Goal: Task Accomplishment & Management: Manage account settings

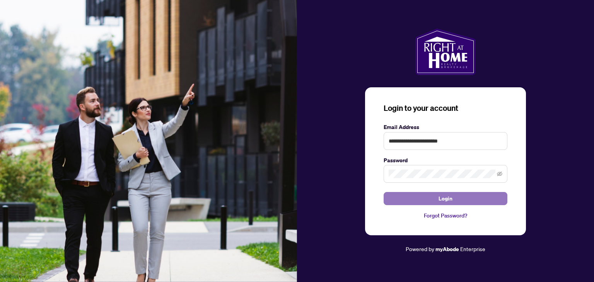
click at [434, 201] on button "Login" at bounding box center [446, 198] width 124 height 13
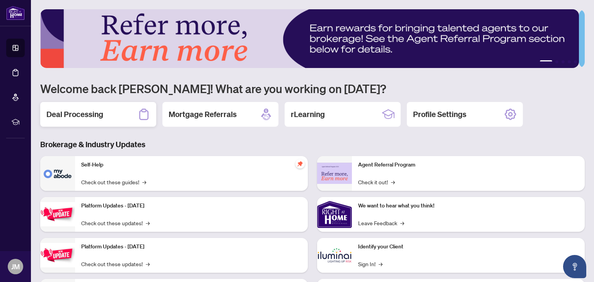
click at [82, 113] on h2 "Deal Processing" at bounding box center [74, 114] width 57 height 11
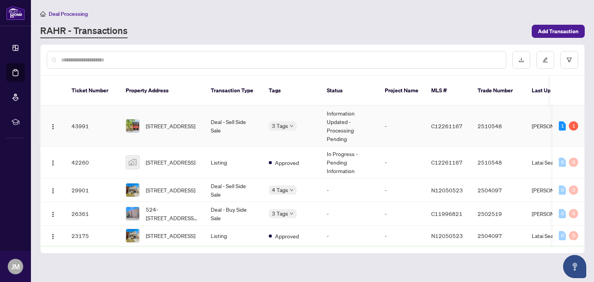
click at [216, 118] on td "Deal - Sell Side Sale" at bounding box center [234, 126] width 58 height 41
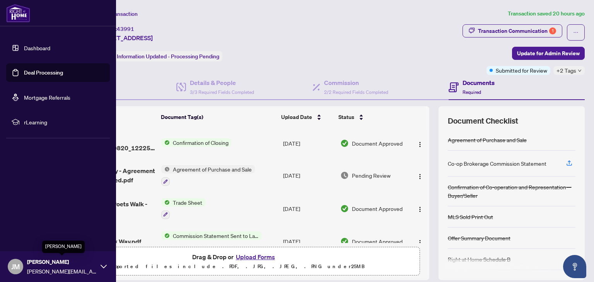
click at [30, 263] on span "[PERSON_NAME]" at bounding box center [62, 262] width 70 height 9
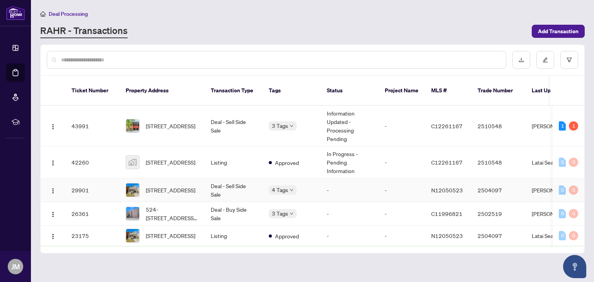
click at [273, 181] on div "Approved Closed BV Cheque(s) Issued Final Trade" at bounding box center [307, 203] width 77 height 56
click at [276, 203] on body "Dashboard Deal Processing Mortgage Referrals rLearning JM Jason Madorsky jason.…" at bounding box center [297, 141] width 594 height 282
click at [162, 122] on span "[STREET_ADDRESS]" at bounding box center [170, 126] width 49 height 9
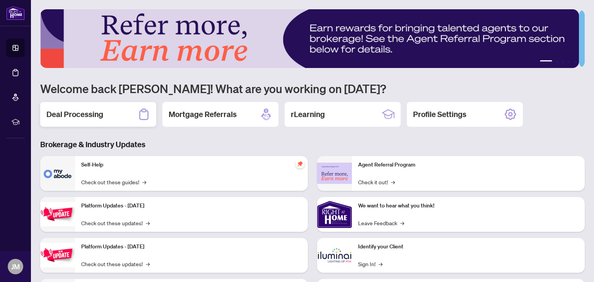
click at [94, 113] on h2 "Deal Processing" at bounding box center [74, 114] width 57 height 11
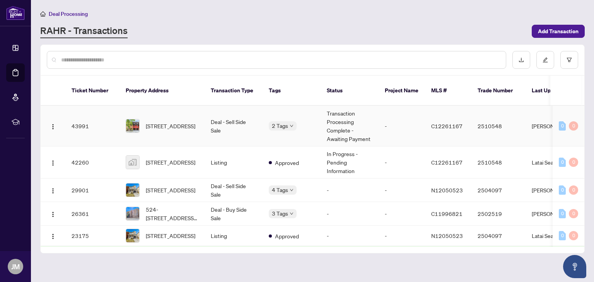
click at [285, 118] on body "Dashboard Deal Processing Mortgage Referrals rLearning JM Jason Madorsky jason.…" at bounding box center [297, 141] width 594 height 282
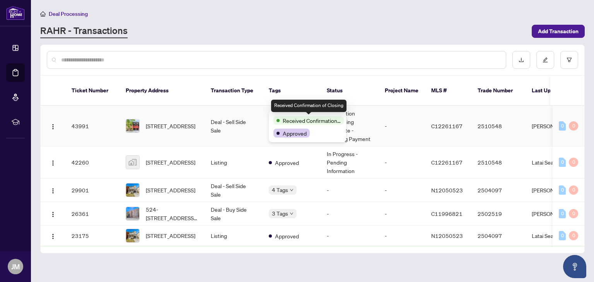
click at [285, 117] on span "Received Confirmation of Closing" at bounding box center [312, 120] width 58 height 9
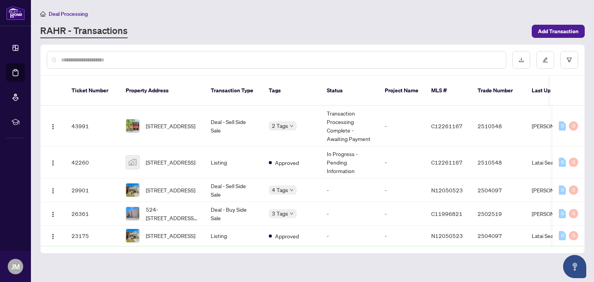
click at [259, 63] on input "text" at bounding box center [280, 60] width 438 height 9
drag, startPoint x: 405, startPoint y: 238, endPoint x: 441, endPoint y: 241, distance: 36.1
click at [441, 241] on div "Ticket Number Property Address Transaction Type Tags Status Project Name MLS # …" at bounding box center [313, 164] width 544 height 177
click at [195, 122] on span "[STREET_ADDRESS]" at bounding box center [170, 126] width 49 height 9
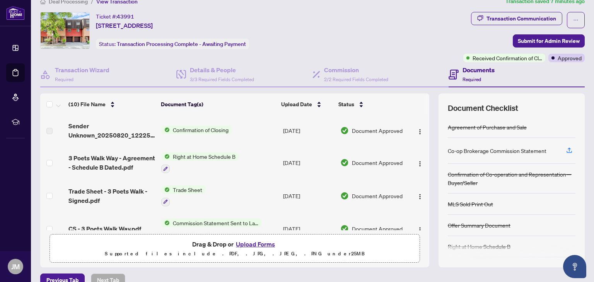
scroll to position [9, 0]
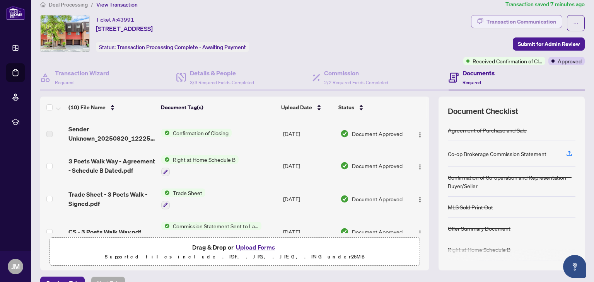
click at [490, 25] on div "Transaction Communication" at bounding box center [521, 21] width 70 height 12
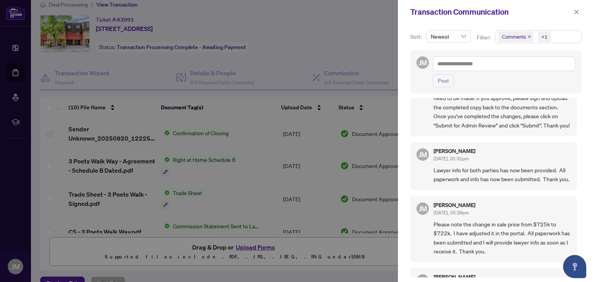
scroll to position [387, 0]
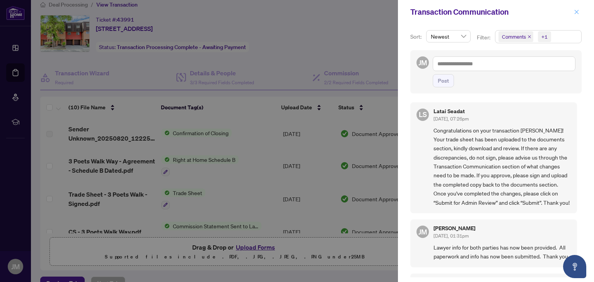
click at [576, 12] on icon "close" at bounding box center [577, 12] width 4 height 4
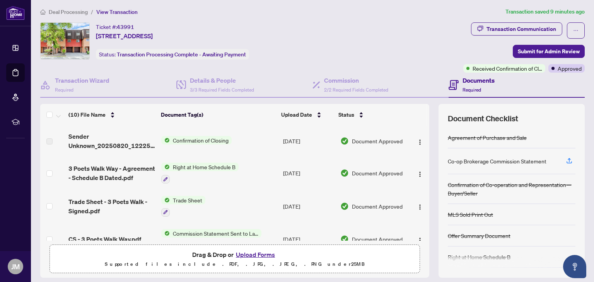
scroll to position [0, 0]
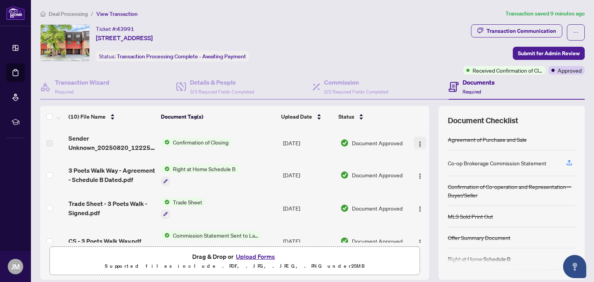
click at [417, 145] on img "button" at bounding box center [420, 144] width 6 height 6
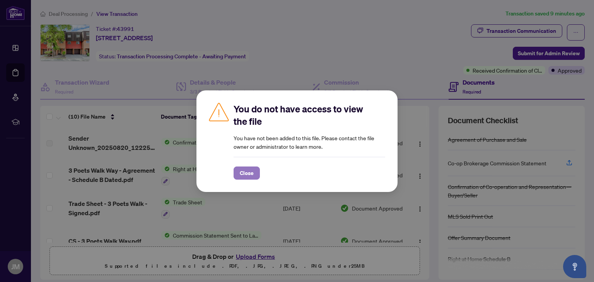
click at [247, 169] on span "Close" at bounding box center [247, 173] width 14 height 12
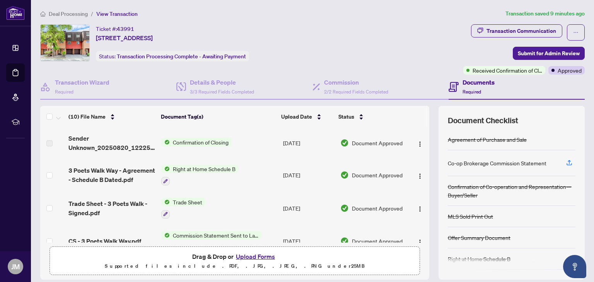
click at [182, 142] on span "Confirmation of Closing" at bounding box center [201, 142] width 62 height 9
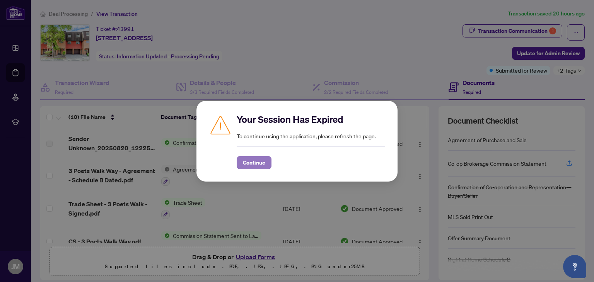
click at [259, 163] on span "Continue" at bounding box center [254, 163] width 22 height 12
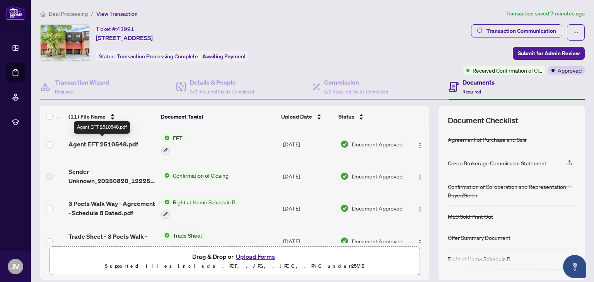
click at [126, 143] on span "Agent EFT 2510548.pdf" at bounding box center [103, 144] width 70 height 9
